Goal: Entertainment & Leisure: Consume media (video, audio)

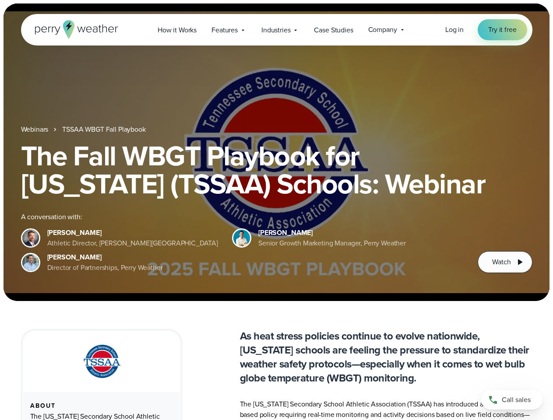
click at [276, 210] on div "The Fall WBGT Playbook for [US_STATE] (TSSAA) Schools: Webinar A conversation w…" at bounding box center [276, 207] width 511 height 131
click at [276, 30] on span "Industries" at bounding box center [275, 30] width 29 height 11
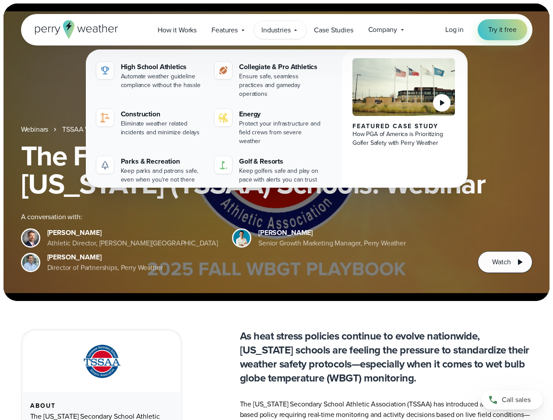
click at [276, 152] on h1 "The Fall WBGT Playbook for [US_STATE] (TSSAA) Schools: Webinar" at bounding box center [276, 170] width 511 height 56
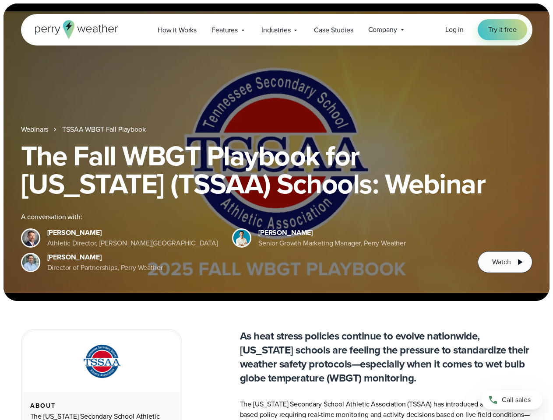
click at [105, 130] on link "TSSAA WBGT Fall Playbook" at bounding box center [103, 129] width 83 height 11
click at [505, 262] on span "Watch" at bounding box center [501, 262] width 18 height 11
